Goal: Check status: Check status

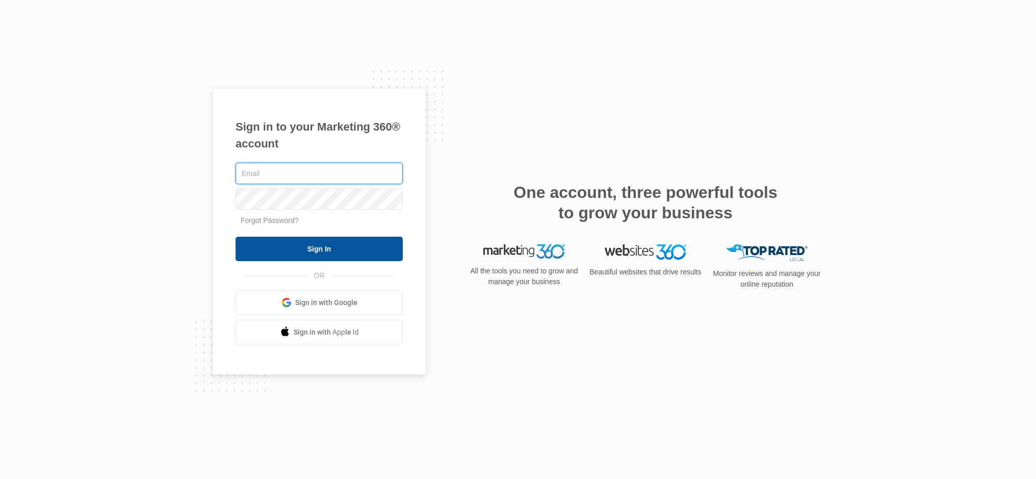
type input "[EMAIL_ADDRESS][DOMAIN_NAME]"
click at [330, 249] on input "Sign In" at bounding box center [318, 248] width 167 height 24
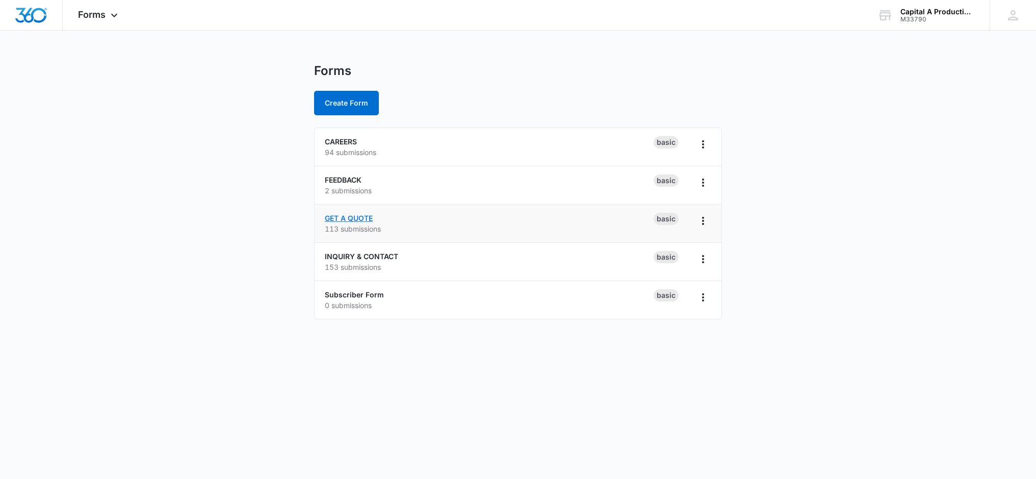
click at [357, 217] on link "GET A QUOTE" at bounding box center [349, 218] width 48 height 9
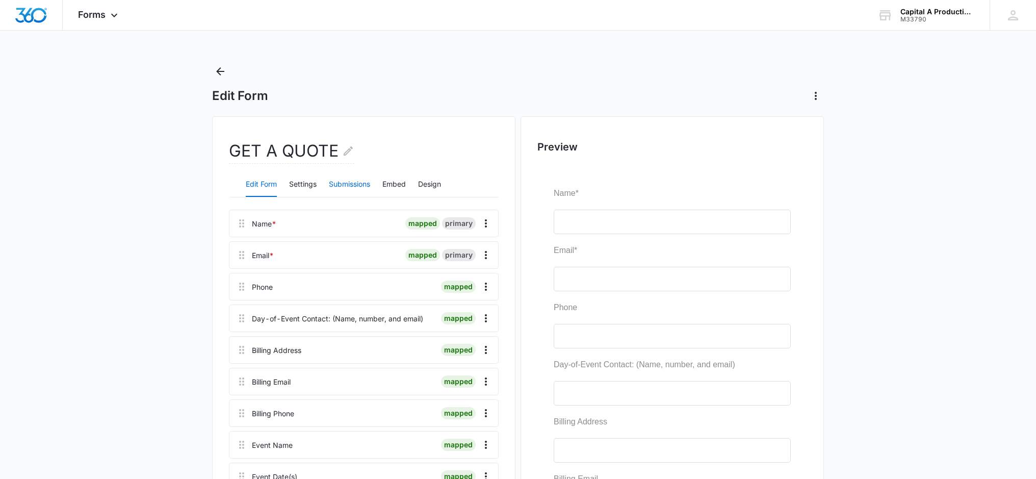
click at [353, 181] on button "Submissions" at bounding box center [349, 184] width 41 height 24
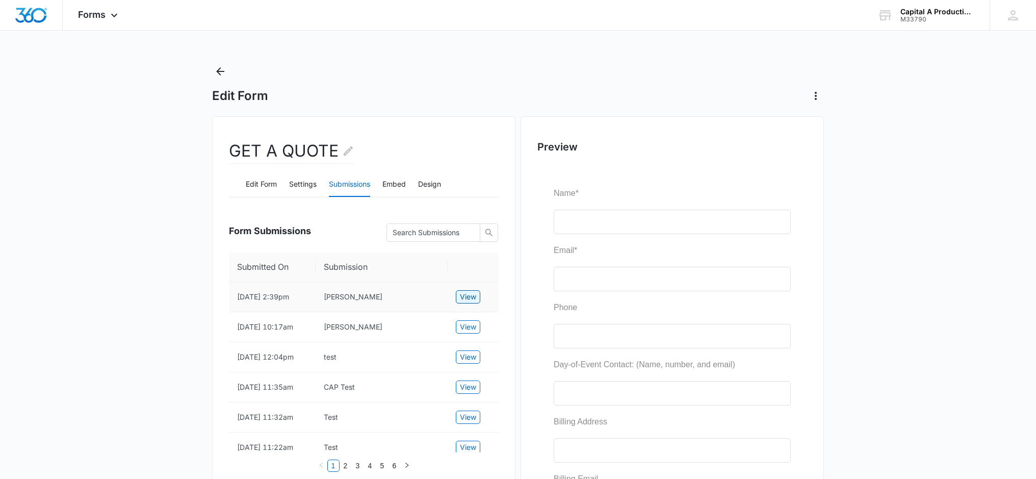
click at [471, 297] on span "View" at bounding box center [468, 296] width 16 height 11
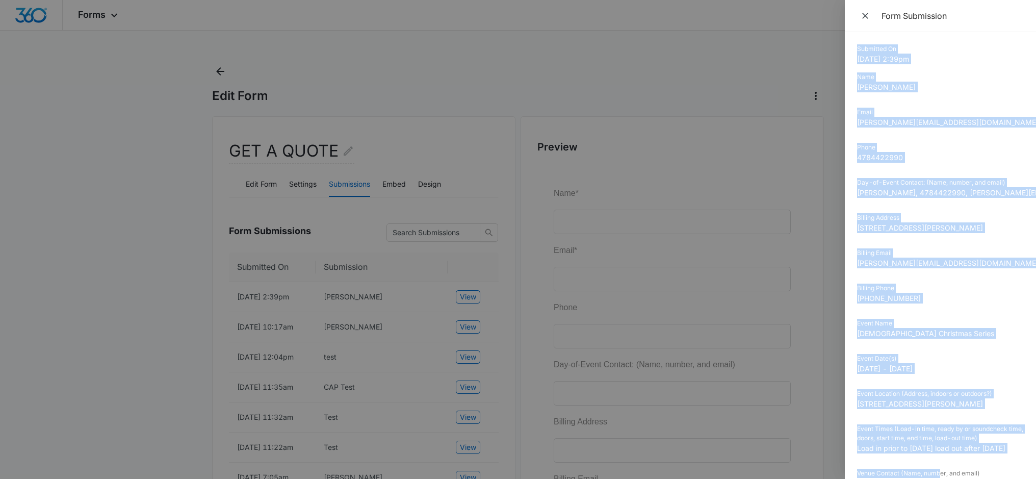
scroll to position [129, 0]
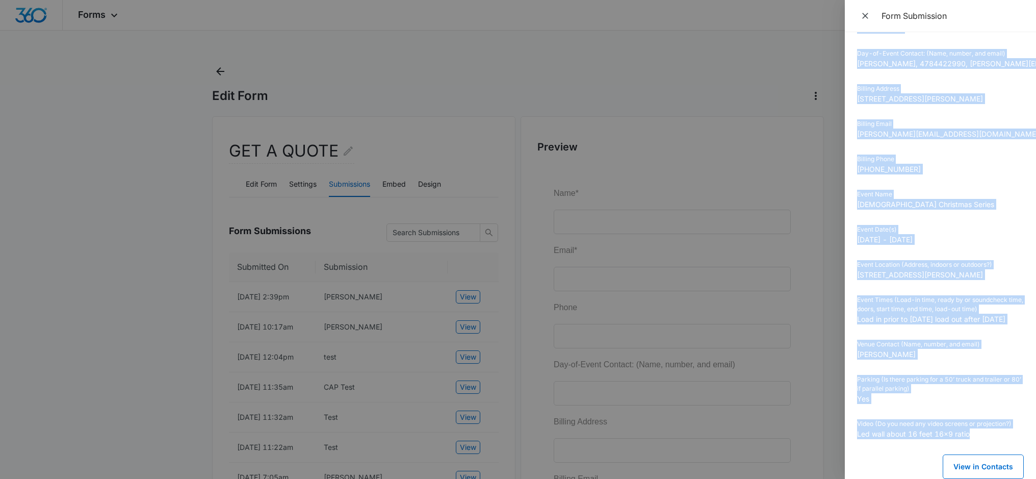
drag, startPoint x: 858, startPoint y: 50, endPoint x: 985, endPoint y: 440, distance: 410.0
click at [985, 440] on dl "Submitted On [DATE] 2:39pm Name [PERSON_NAME] Email [PERSON_NAME][EMAIL_ADDRESS…" at bounding box center [940, 184] width 167 height 539
copy dl "Submitted On [DATE] 2:39pm Name [PERSON_NAME] Email [PERSON_NAME][EMAIL_ADDRESS…"
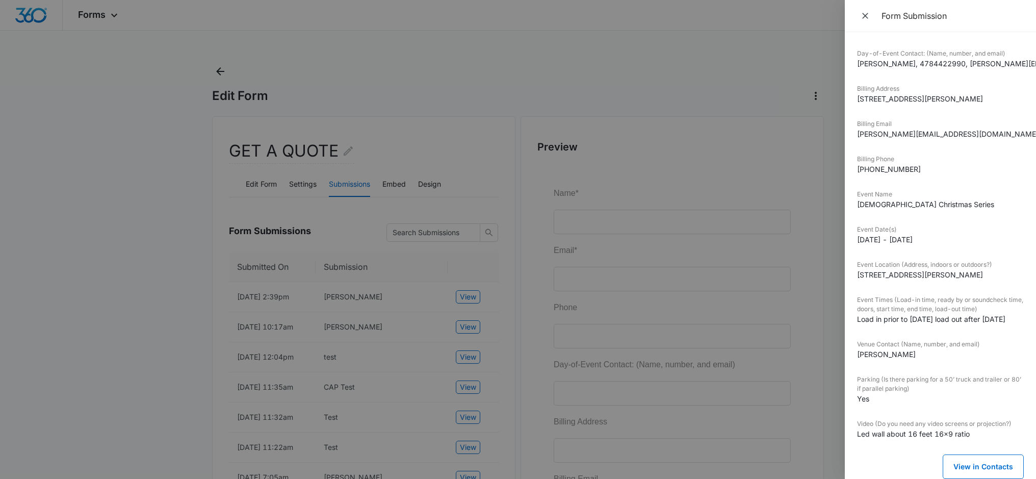
click at [177, 102] on div at bounding box center [518, 239] width 1036 height 479
